Goal: Task Accomplishment & Management: Use online tool/utility

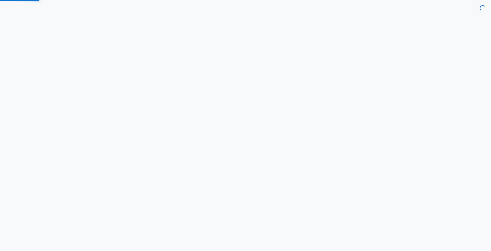
select select "7d"
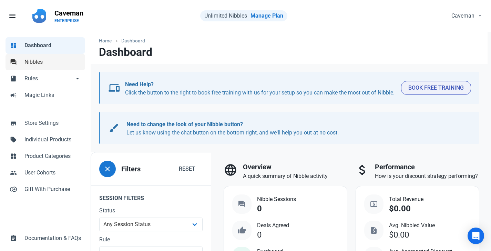
click at [46, 59] on span "Nibbles" at bounding box center [52, 62] width 57 height 8
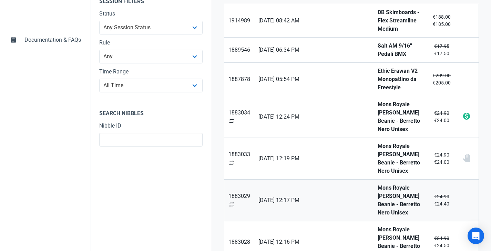
scroll to position [158, 0]
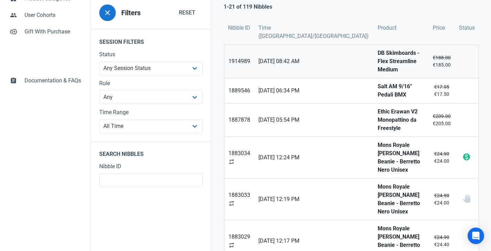
click at [378, 62] on strong "DB Skimboards - Flex Streamline Medium" at bounding box center [401, 61] width 47 height 25
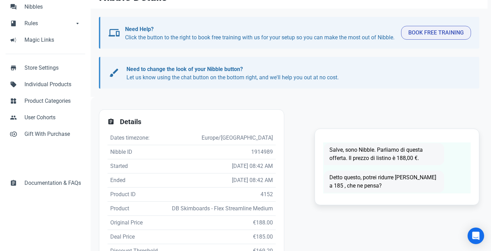
scroll to position [1, 0]
